Goal: Information Seeking & Learning: Learn about a topic

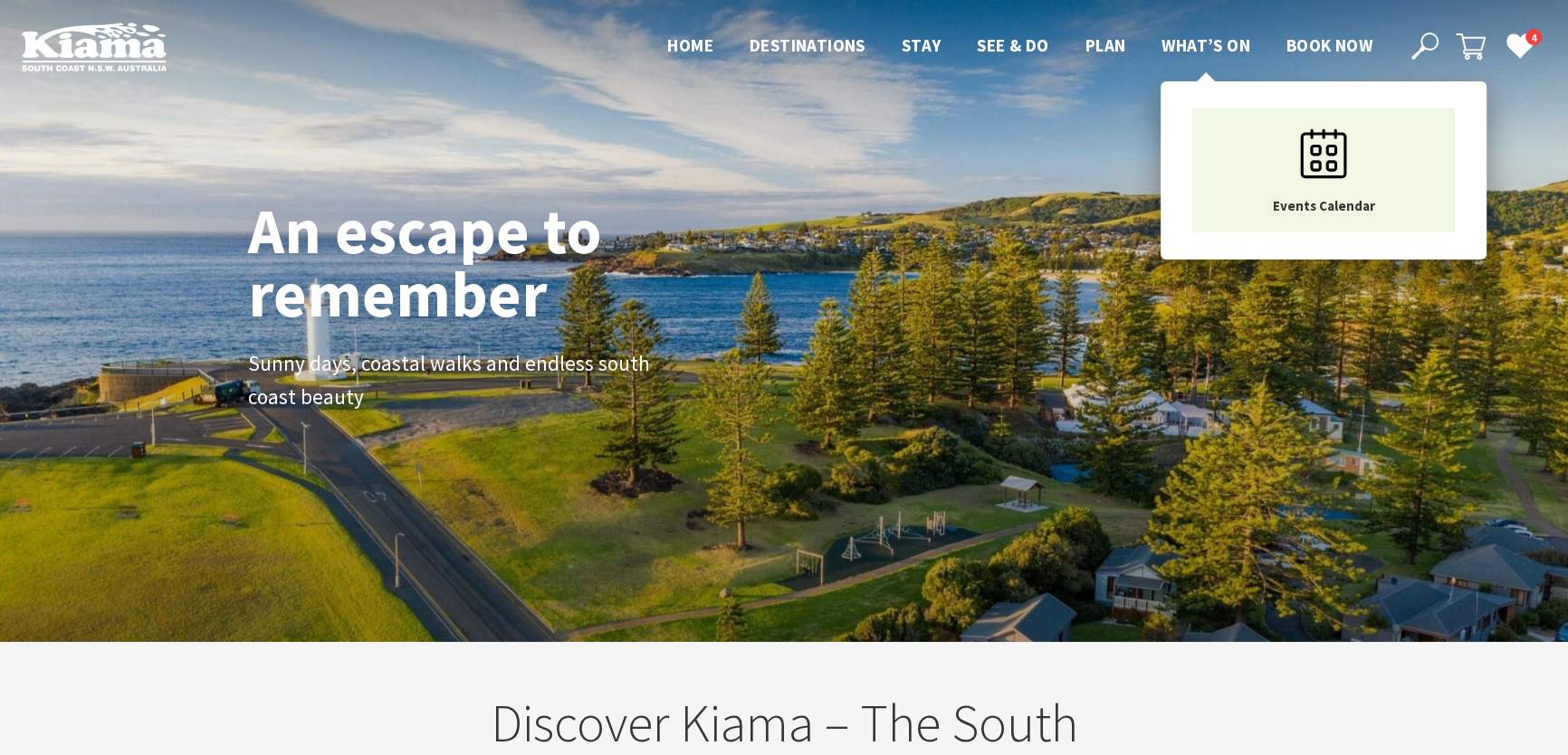
scroll to position [317, 1579]
click at [1213, 38] on span "What’s On" at bounding box center [1206, 45] width 89 height 22
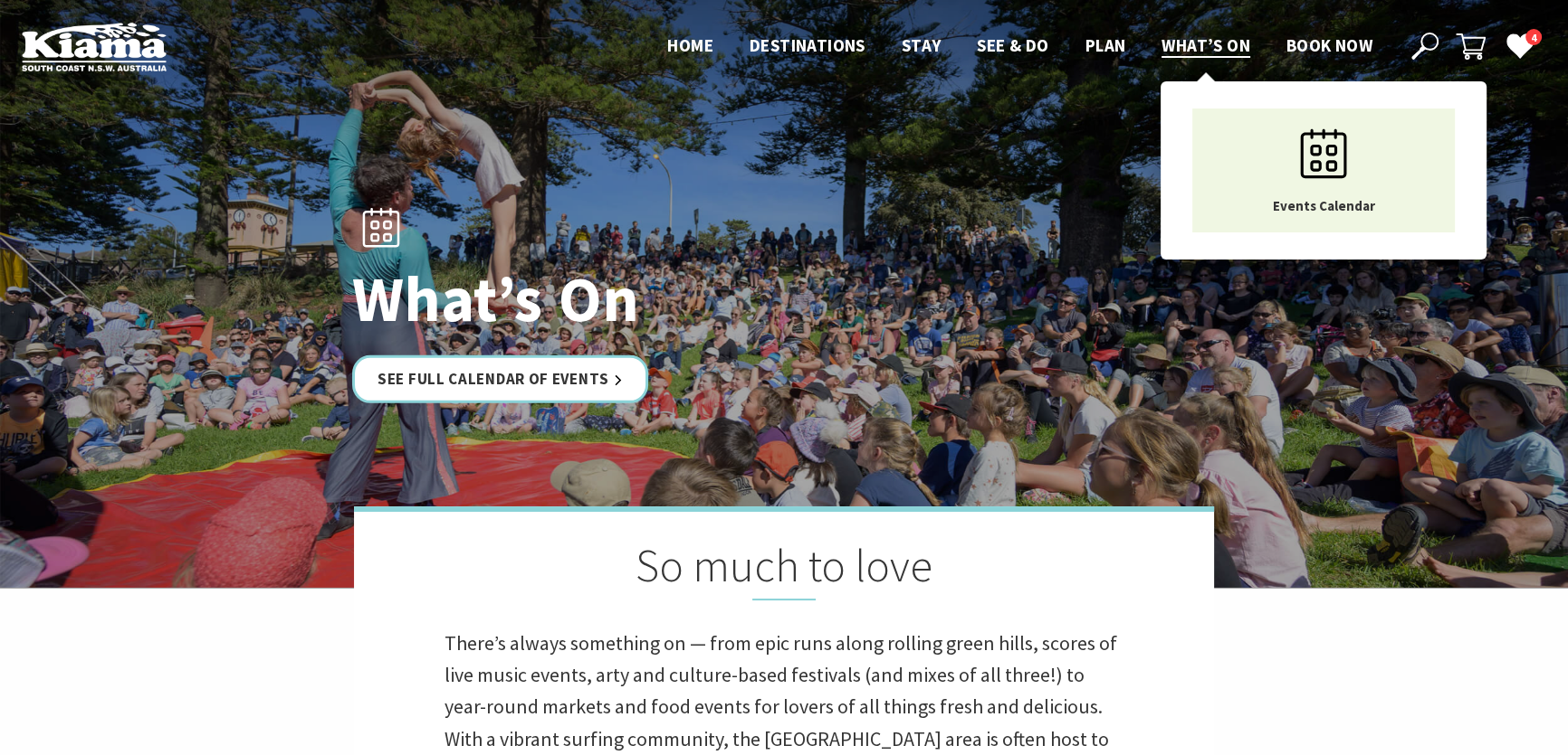
click at [1197, 41] on span "What’s On" at bounding box center [1206, 45] width 89 height 22
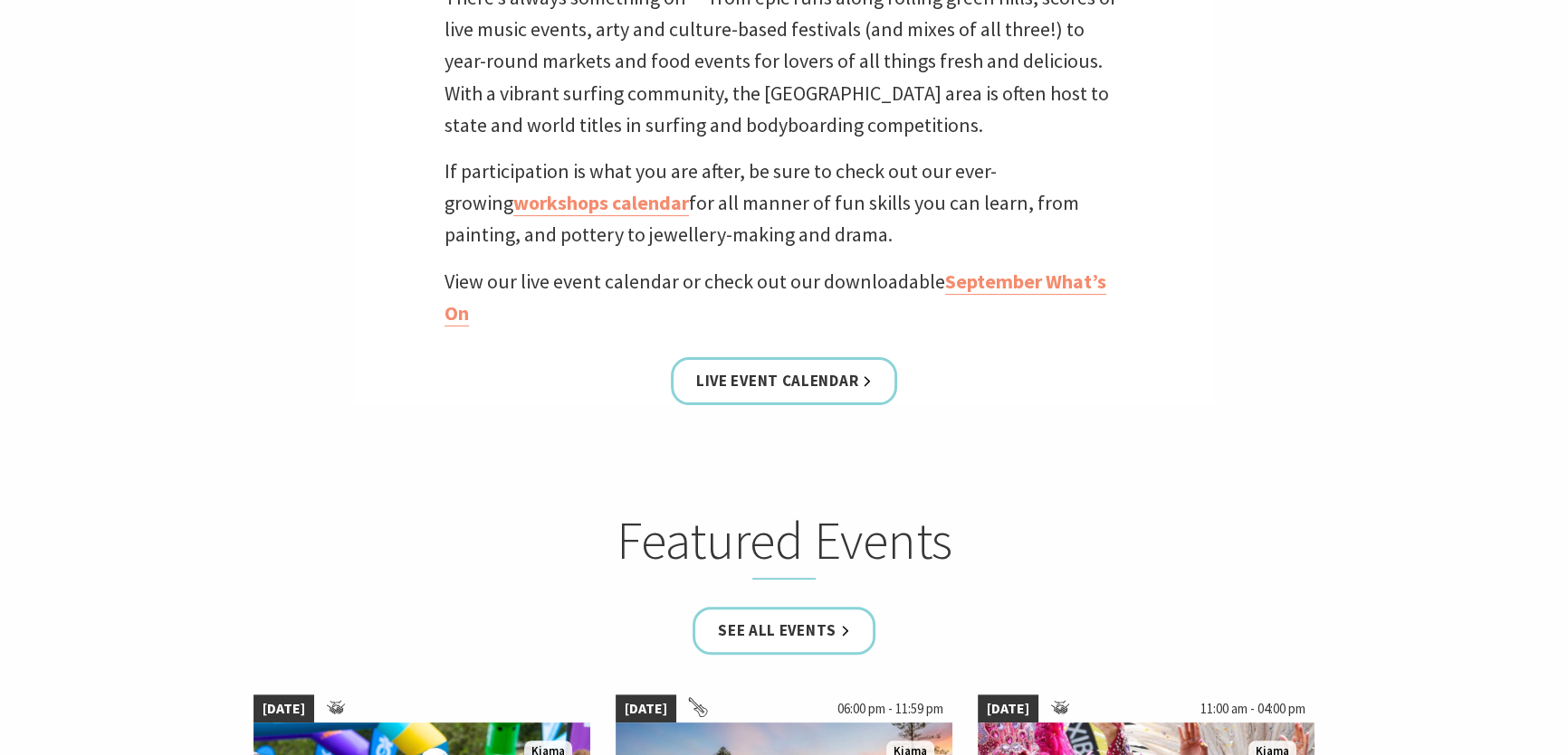
scroll to position [657, 0]
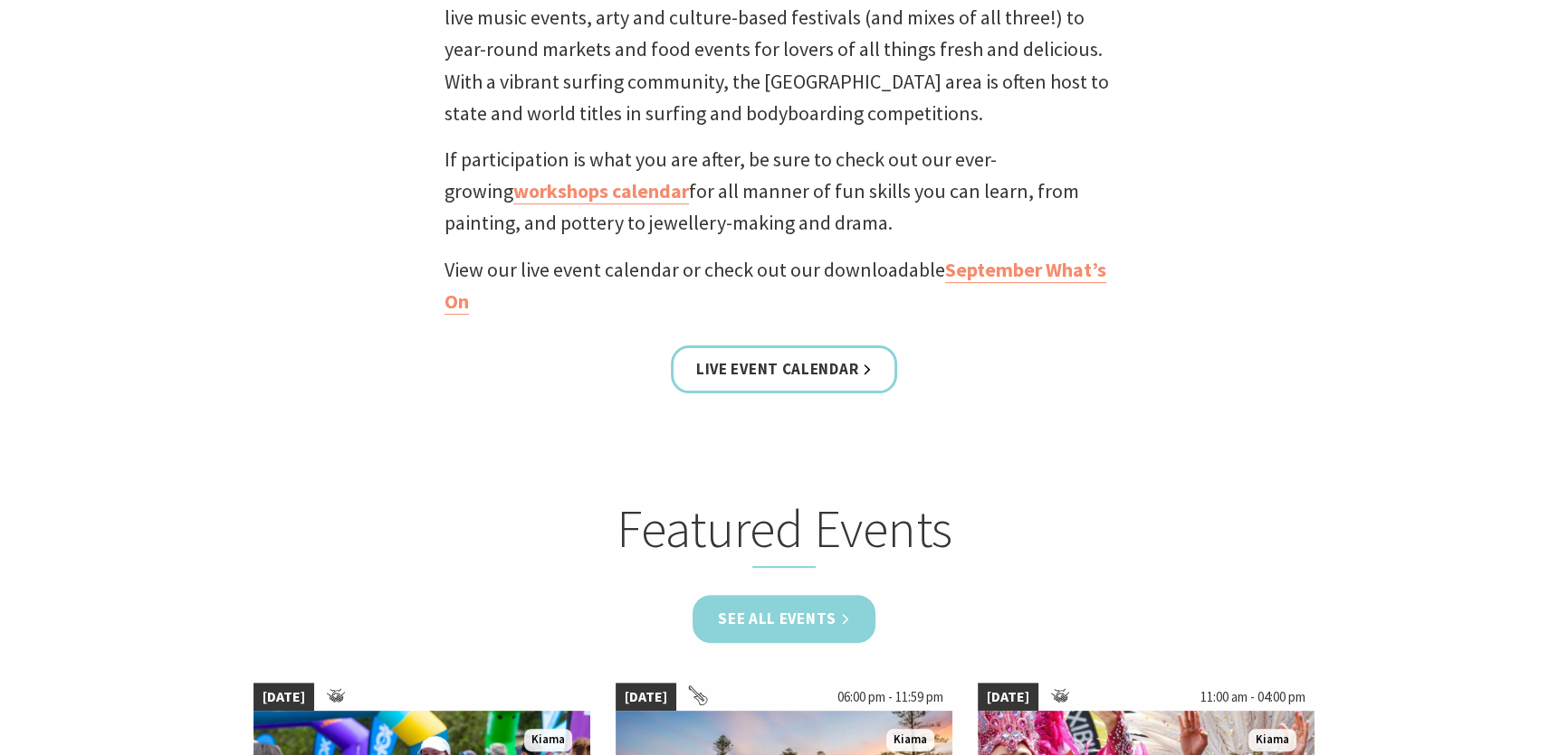
click at [755, 616] on link "See all Events" at bounding box center [783, 619] width 183 height 48
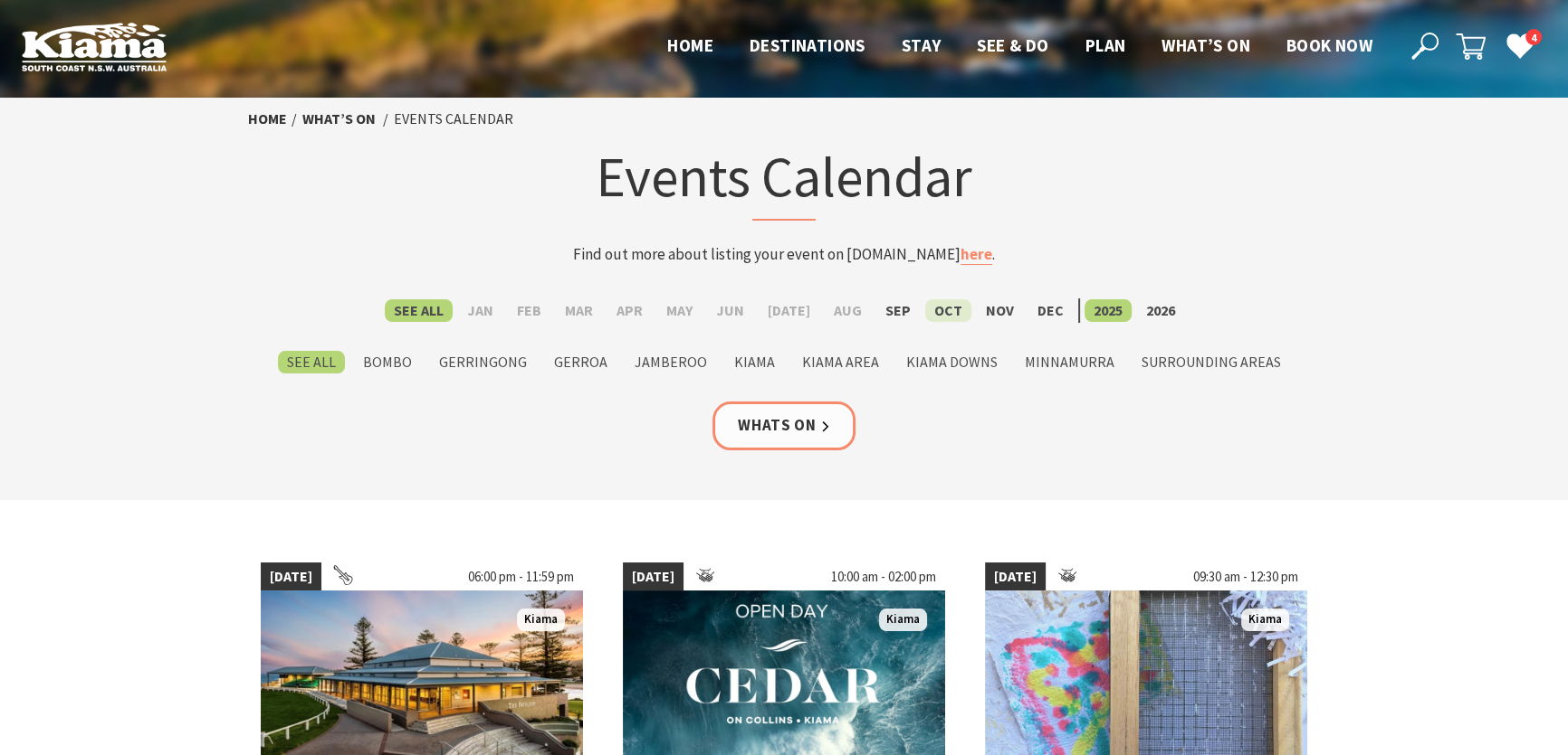
click at [937, 305] on label "Oct" at bounding box center [948, 310] width 46 height 23
click at [0, 0] on input "Oct" at bounding box center [0, 0] width 0 height 0
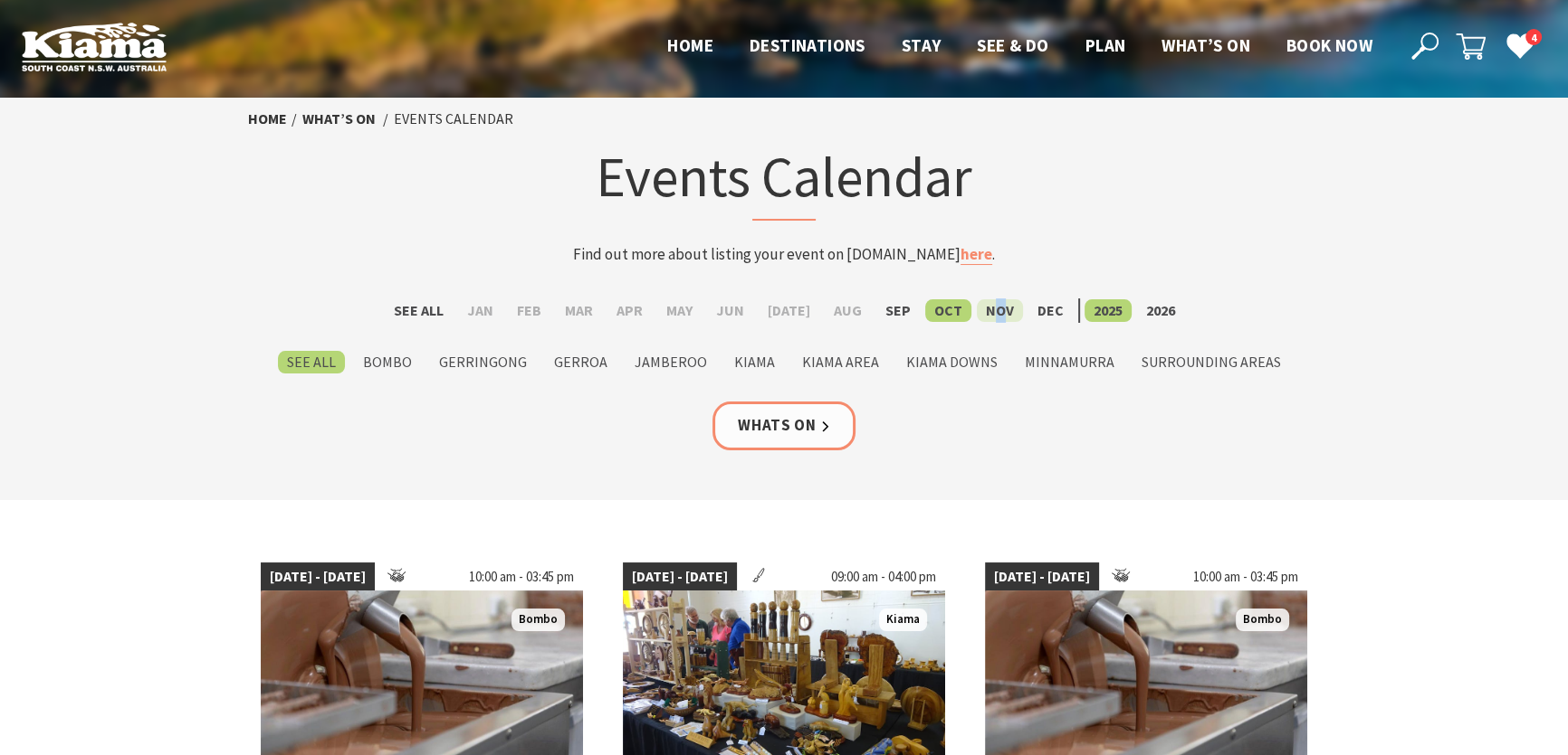
click at [985, 301] on label "Nov" at bounding box center [999, 310] width 46 height 23
click at [990, 311] on label "Nov" at bounding box center [999, 310] width 46 height 23
click at [0, 0] on input "Nov" at bounding box center [0, 0] width 0 height 0
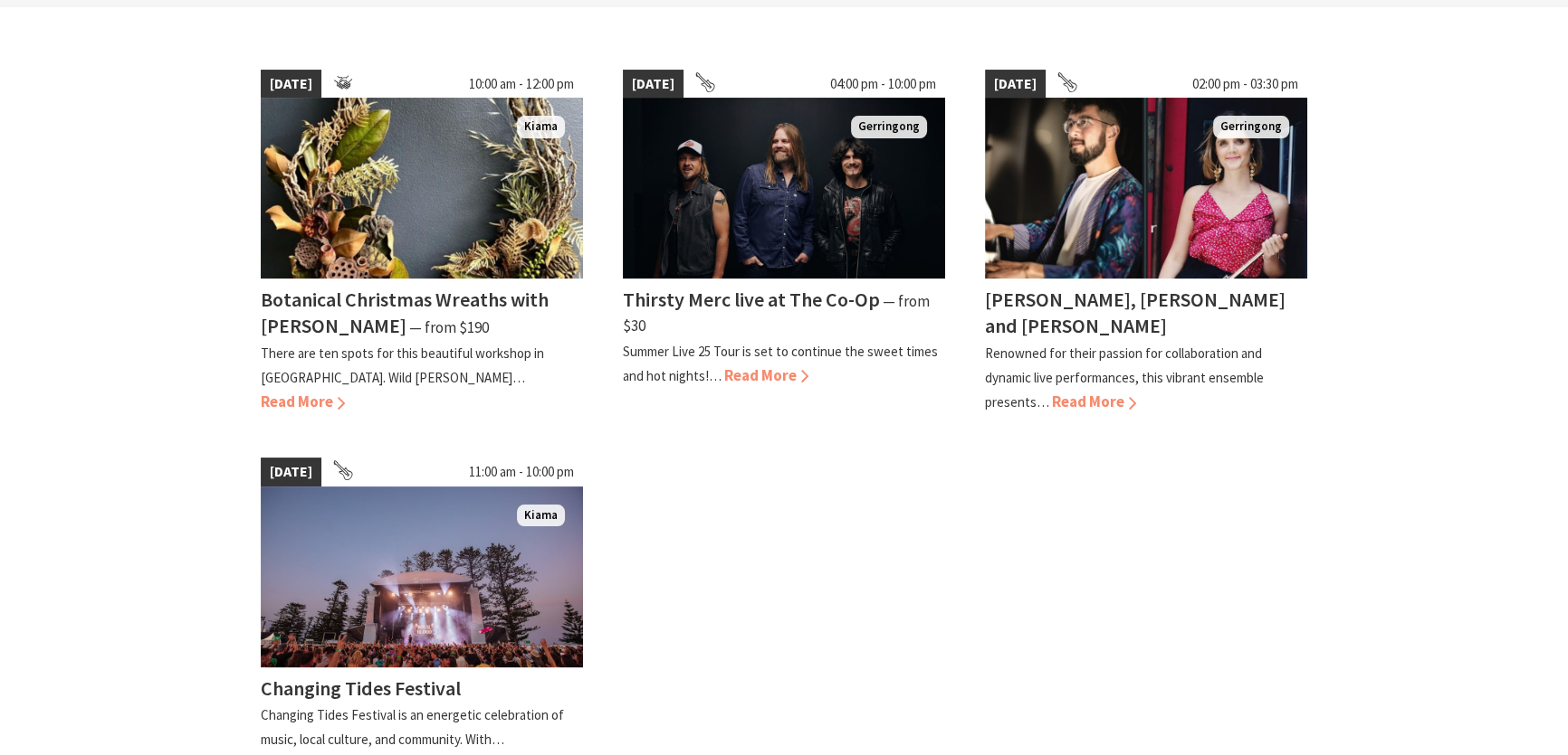
scroll to position [164, 0]
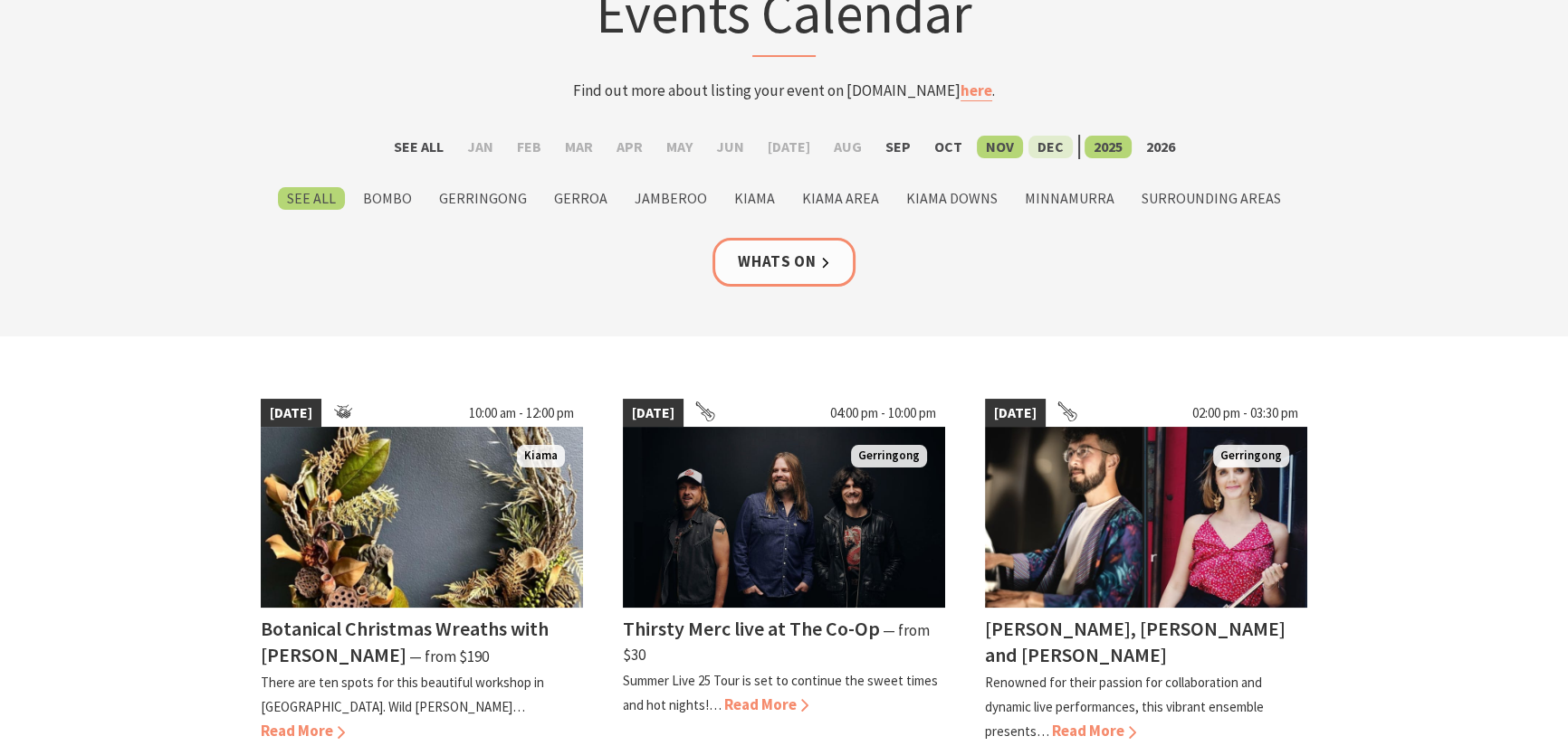
click at [1028, 139] on label "Dec" at bounding box center [1050, 146] width 44 height 23
click at [0, 0] on input "Dec" at bounding box center [0, 0] width 0 height 0
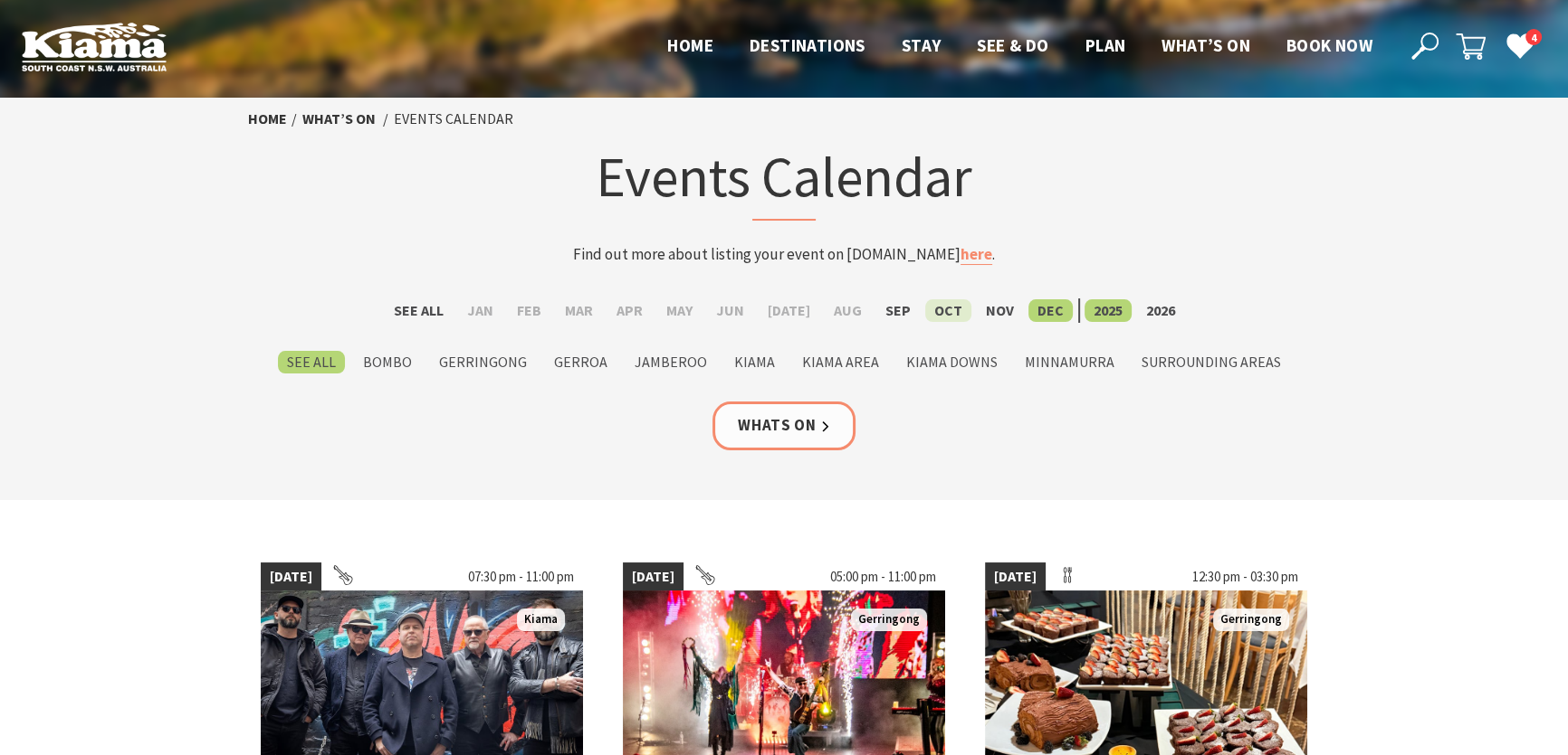
click at [939, 301] on label "Oct" at bounding box center [948, 310] width 46 height 23
click at [0, 0] on input "Oct" at bounding box center [0, 0] width 0 height 0
